Goal: Transaction & Acquisition: Book appointment/travel/reservation

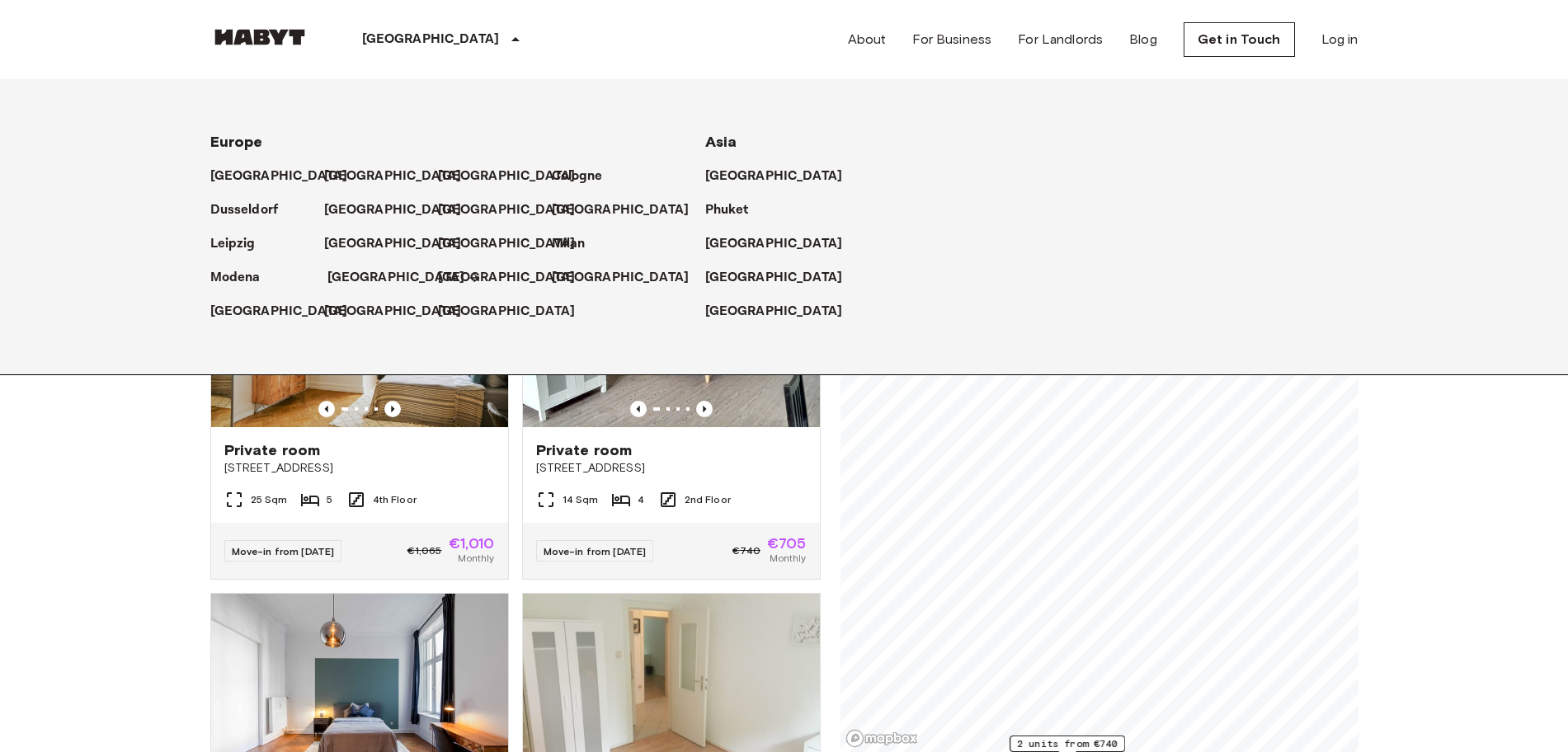
click at [362, 277] on p "[GEOGRAPHIC_DATA]" at bounding box center [395, 278] width 137 height 20
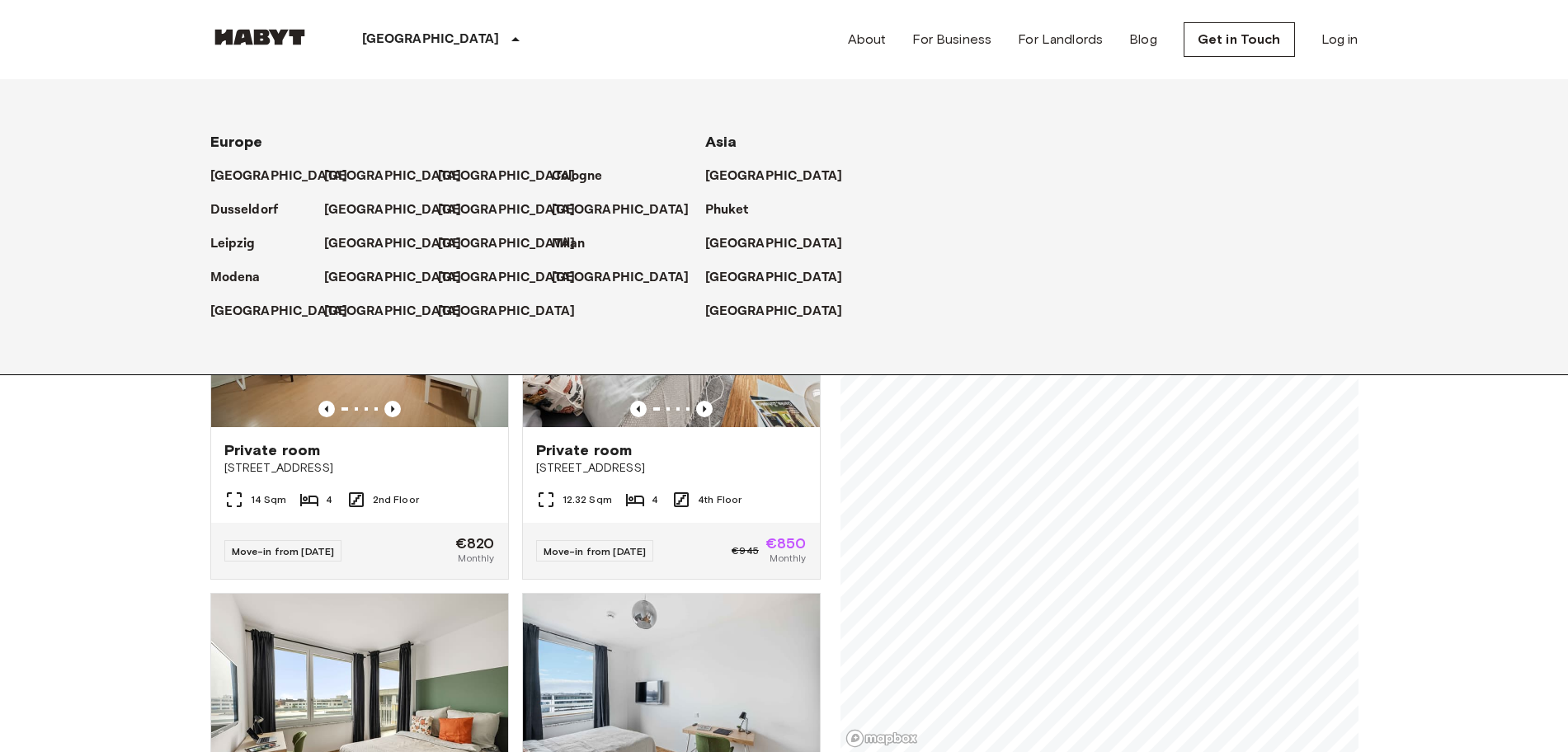
click at [411, 33] on div "[GEOGRAPHIC_DATA]" at bounding box center [444, 40] width 270 height 79
click at [506, 44] on icon at bounding box center [516, 40] width 20 height 20
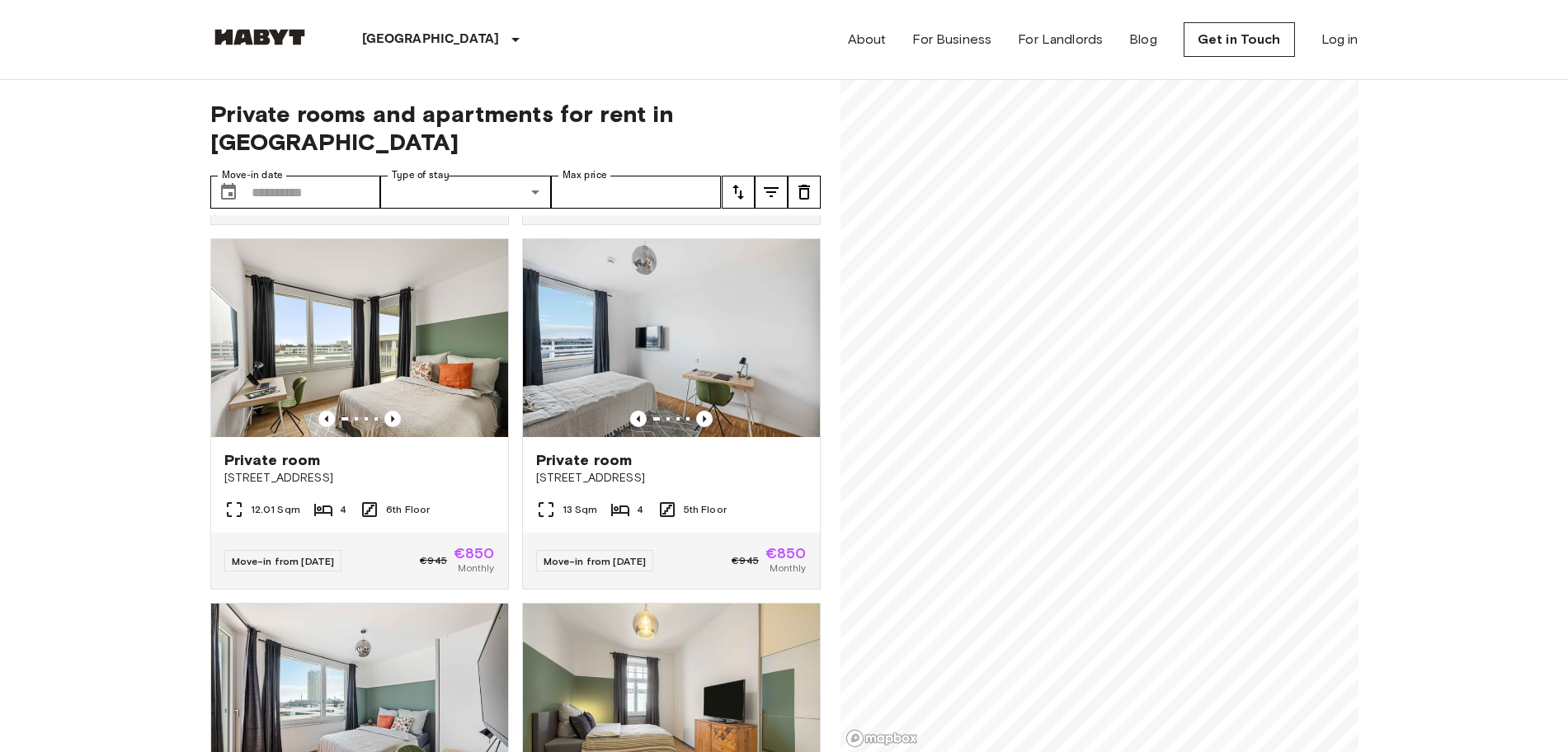
scroll to position [412, 0]
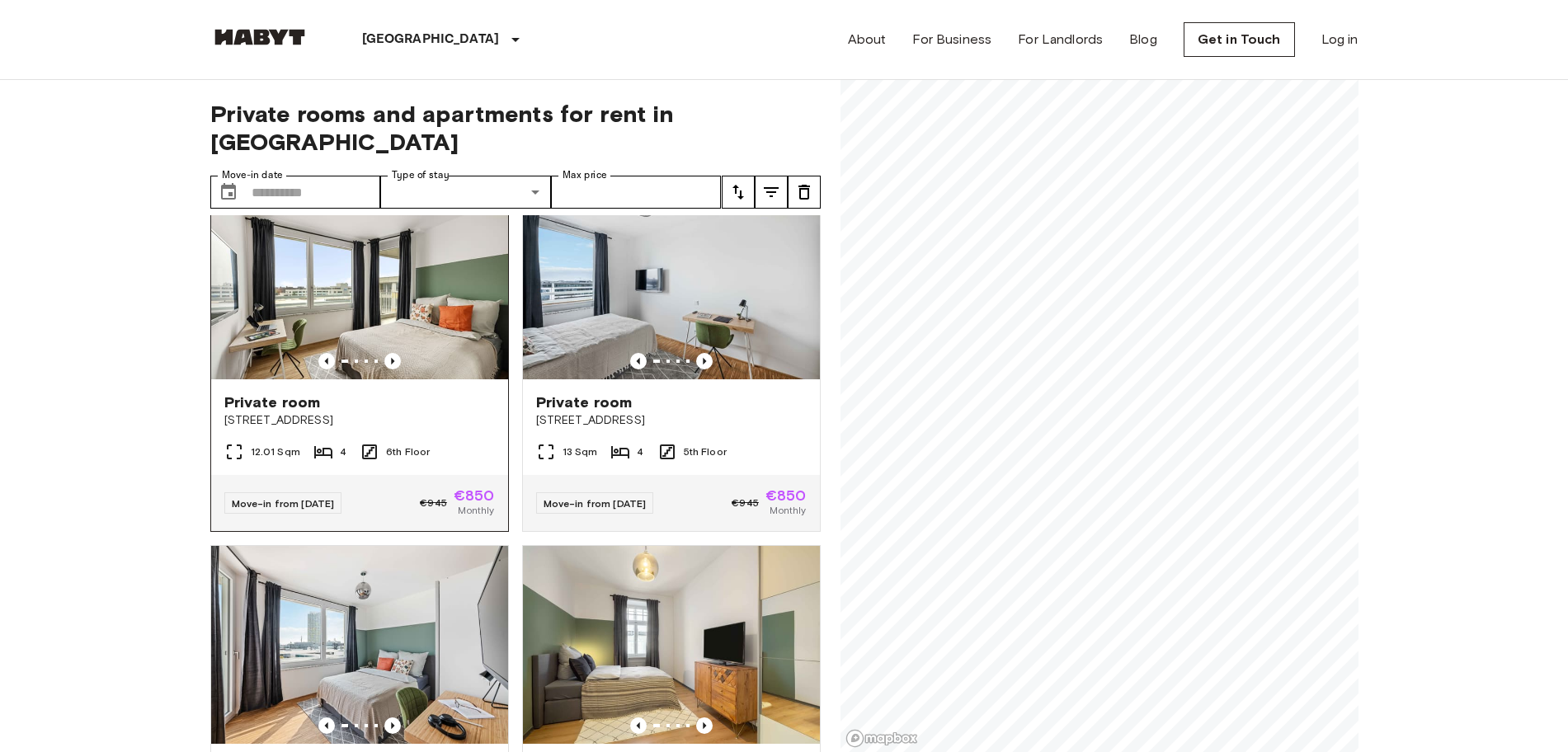
click at [306, 442] on div "12.01 Sqm 4 6th Floor" at bounding box center [360, 458] width 296 height 33
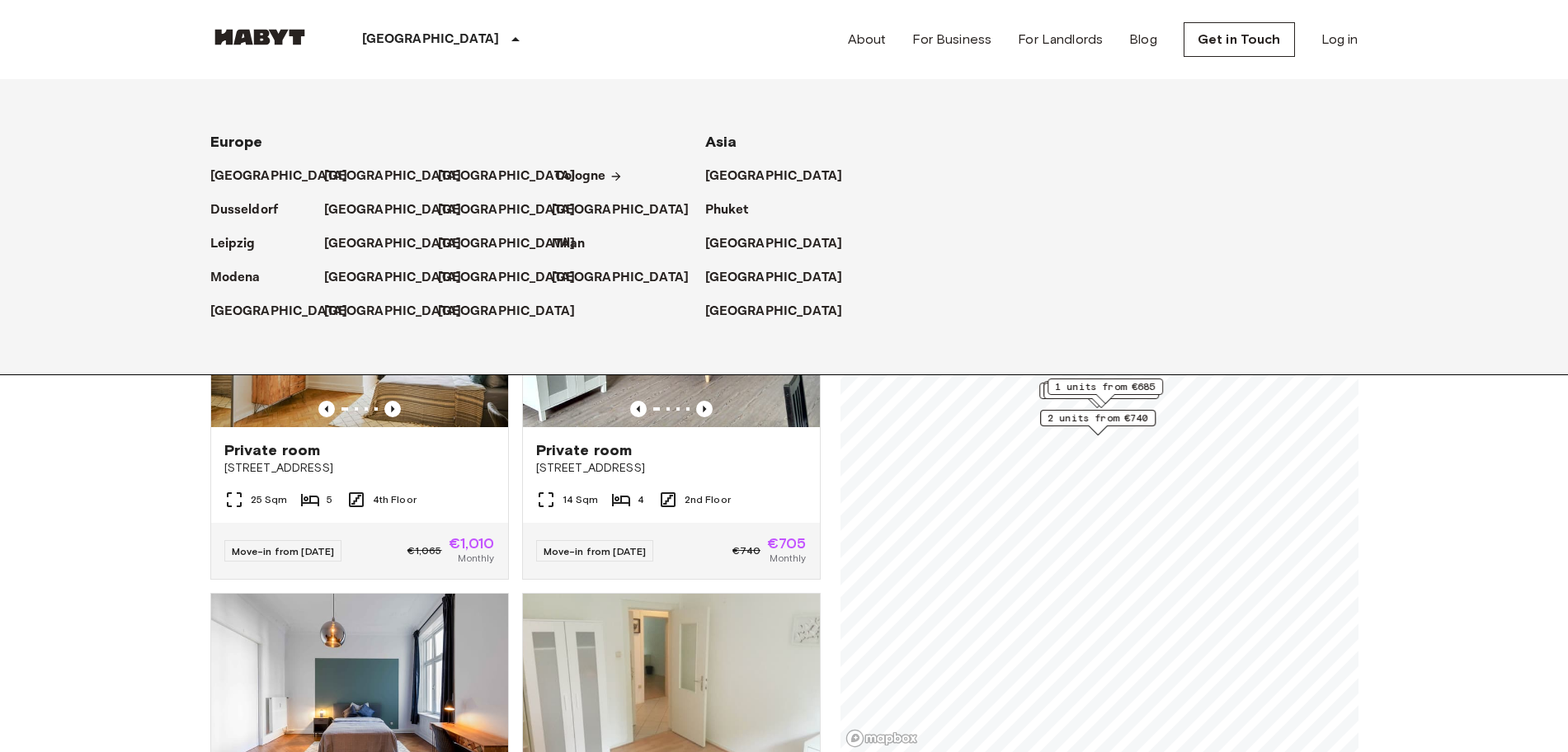
click at [601, 182] on p "Cologne" at bounding box center [581, 177] width 51 height 20
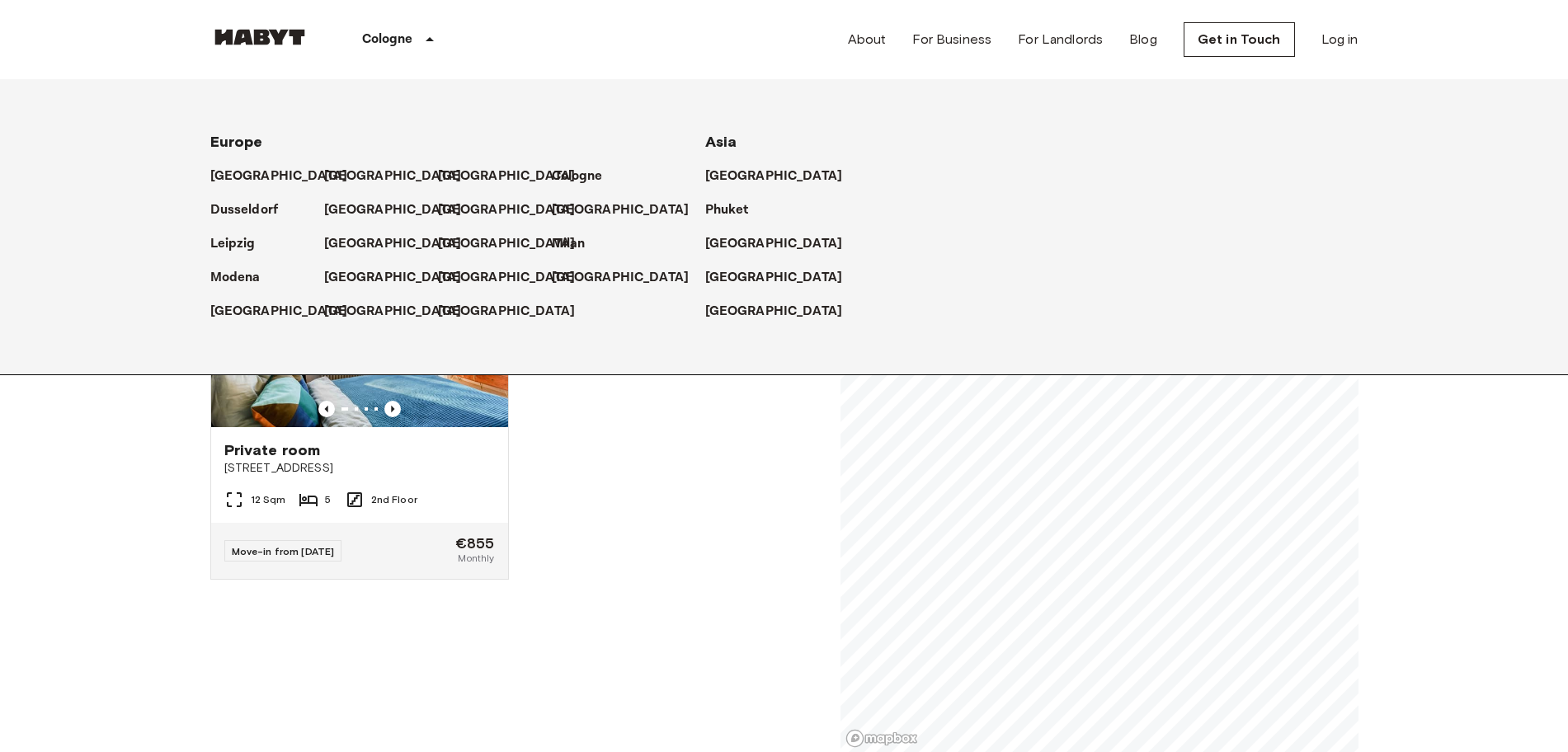
click at [432, 37] on icon at bounding box center [430, 40] width 20 height 20
